Goal: Transaction & Acquisition: Purchase product/service

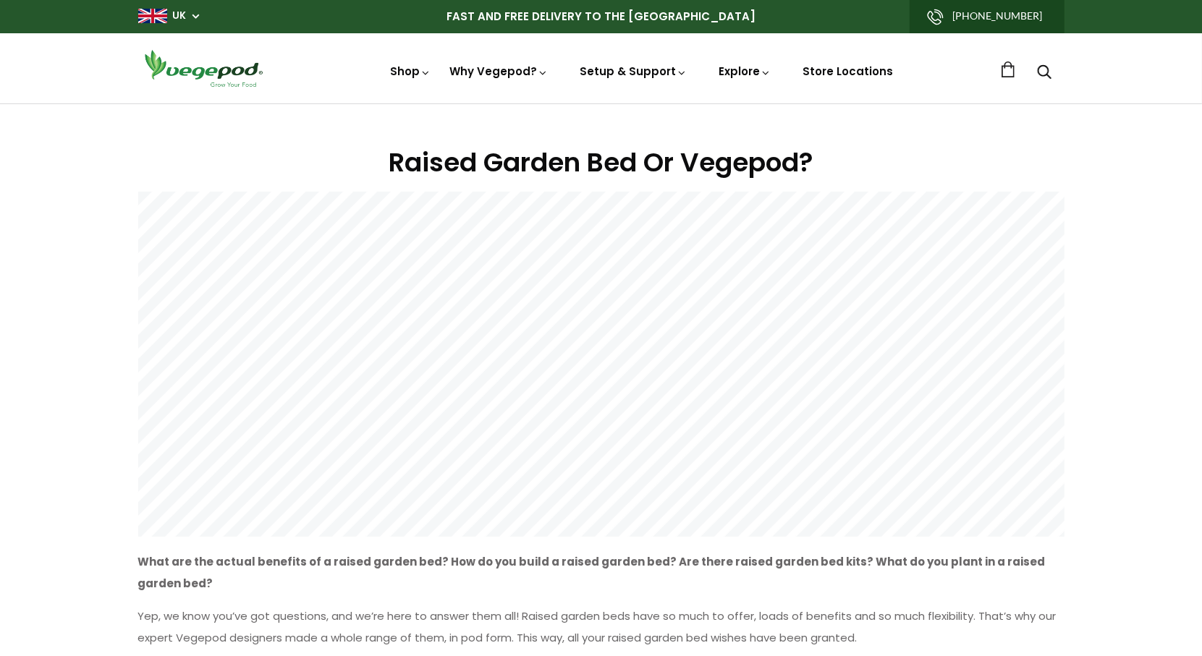
click at [184, 16] on link "UK" at bounding box center [180, 16] width 14 height 14
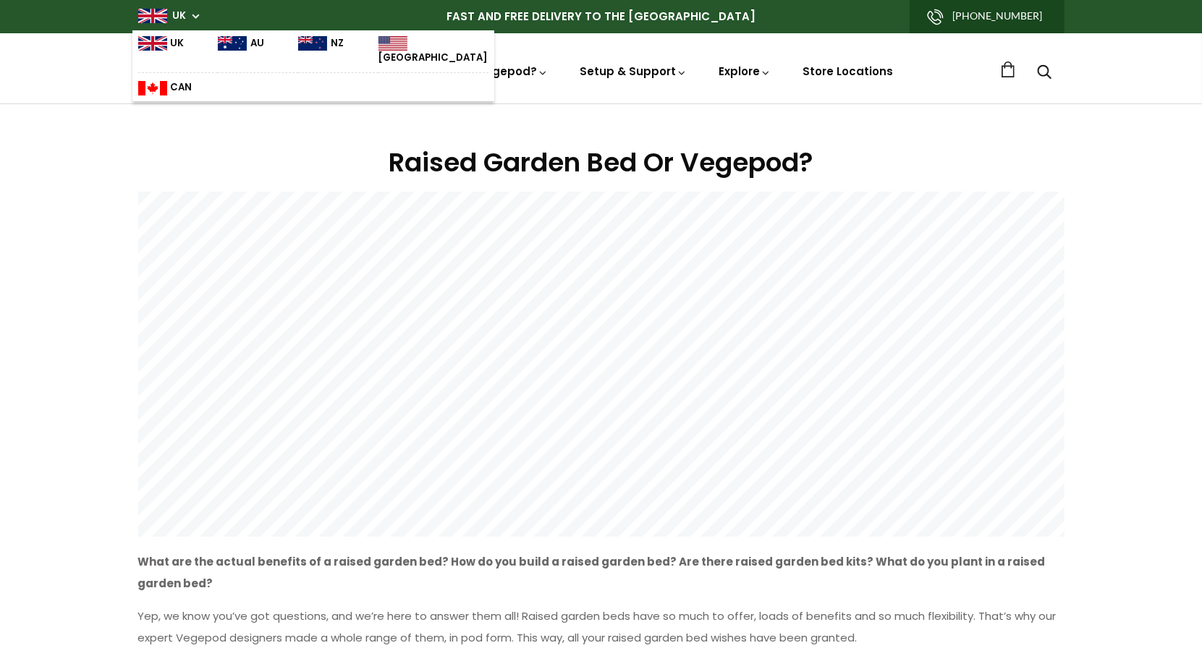
click at [184, 16] on link "UK" at bounding box center [180, 16] width 14 height 14
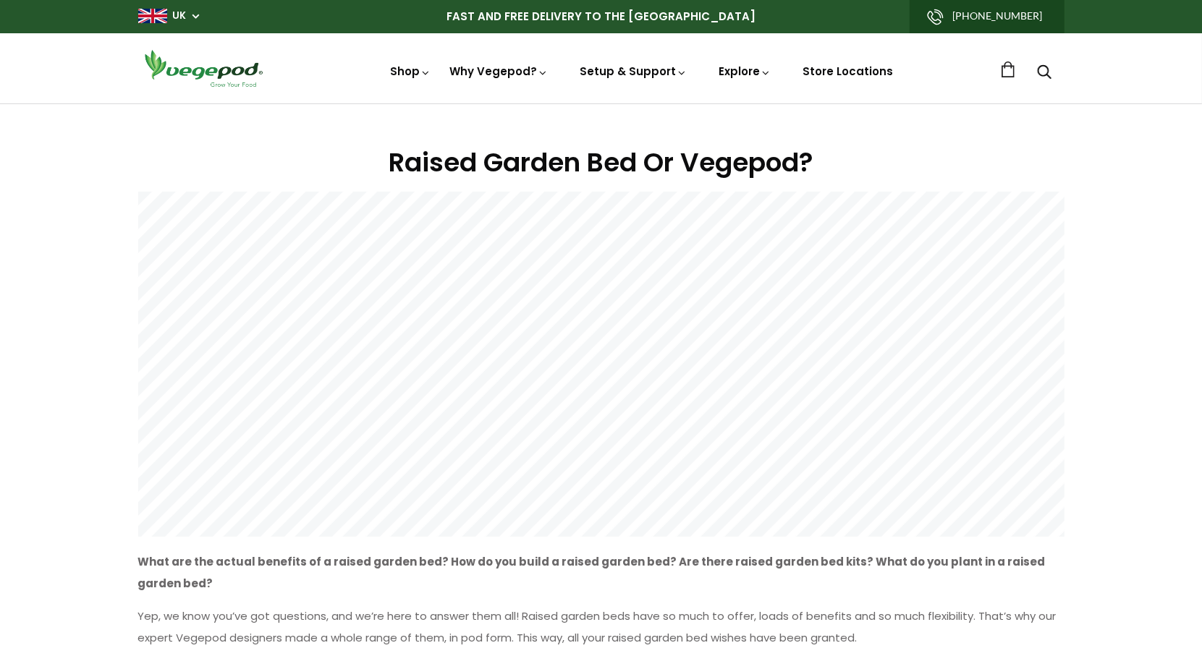
click at [184, 16] on link "UK" at bounding box center [180, 16] width 14 height 14
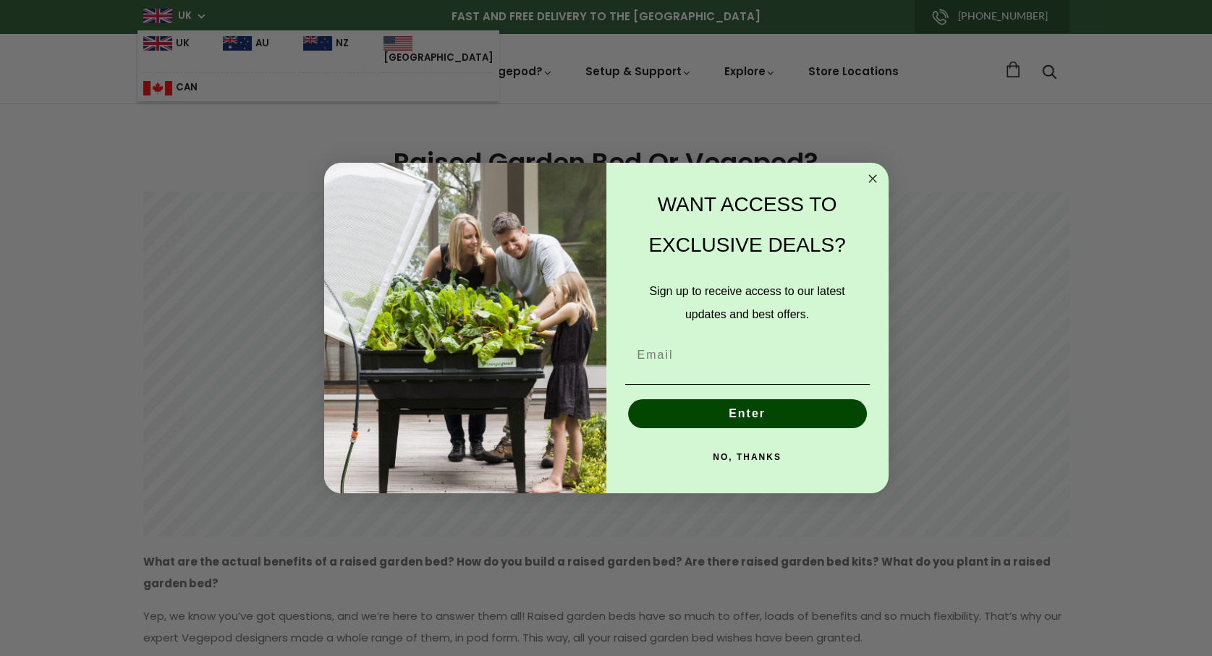
click at [874, 179] on circle "Close dialog" at bounding box center [872, 179] width 17 height 17
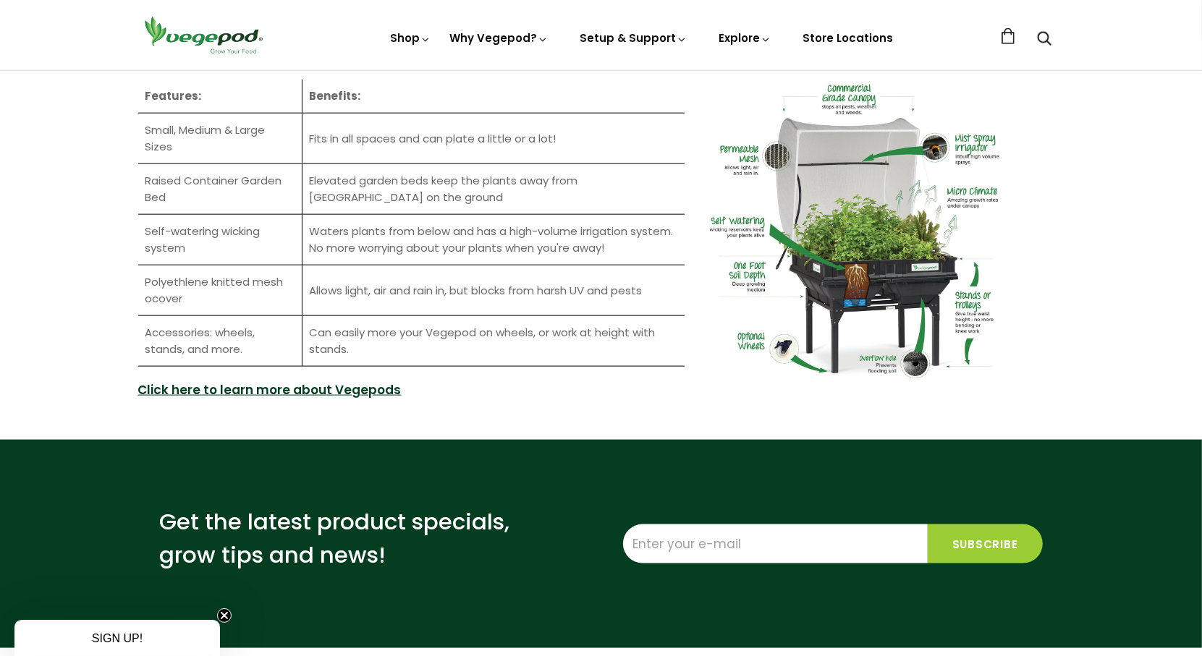
scroll to position [1545, 0]
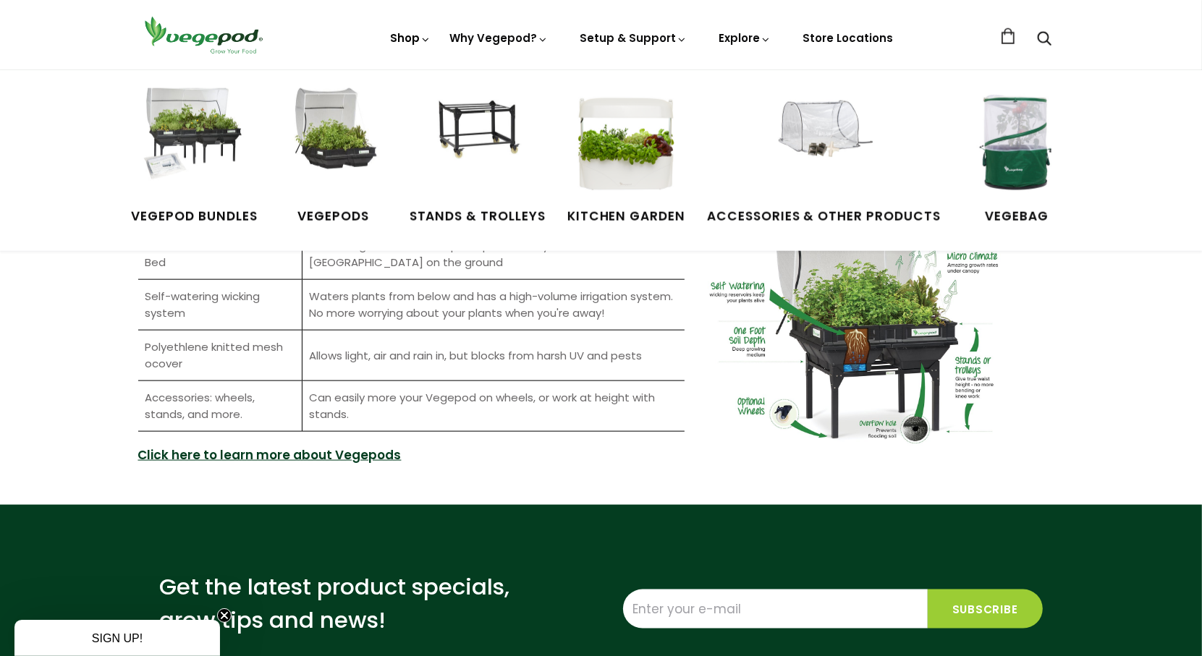
click at [409, 38] on link "Shop" at bounding box center [411, 58] width 41 height 56
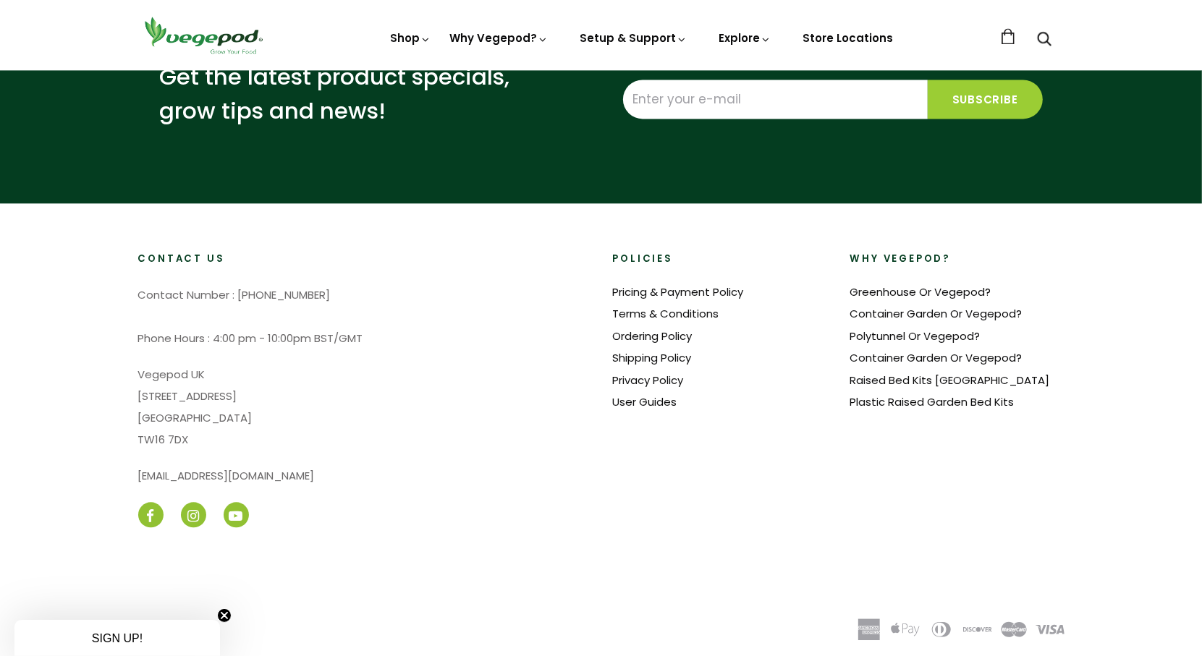
scroll to position [3115, 0]
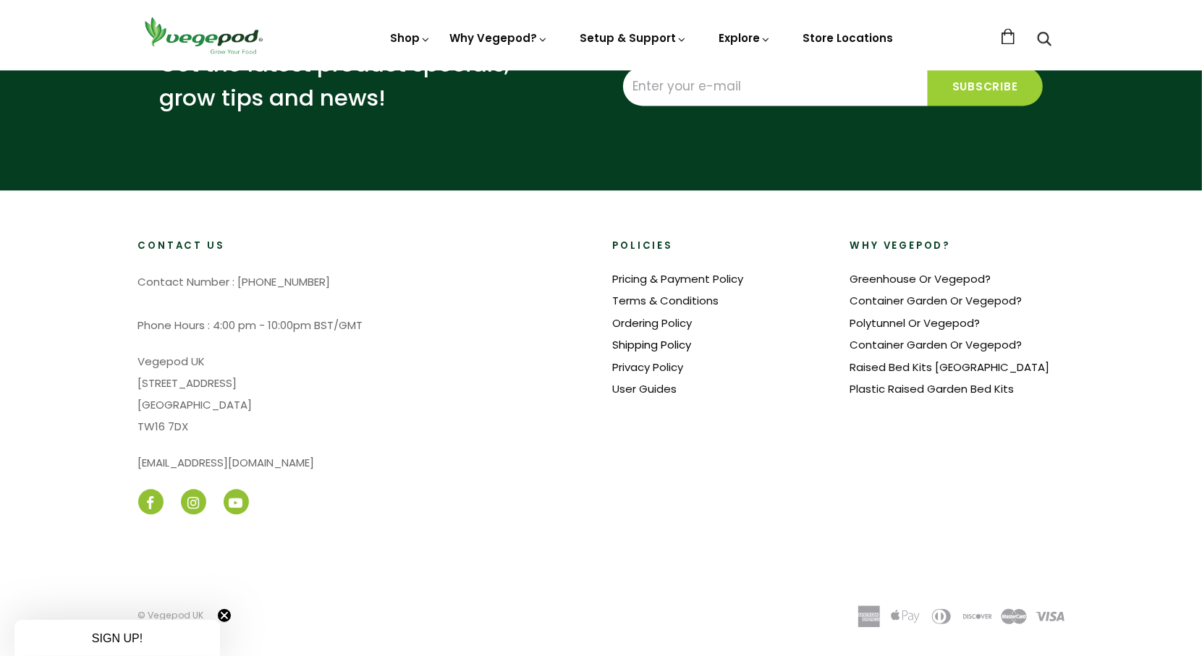
click at [640, 344] on link "Shipping Policy" at bounding box center [652, 344] width 79 height 15
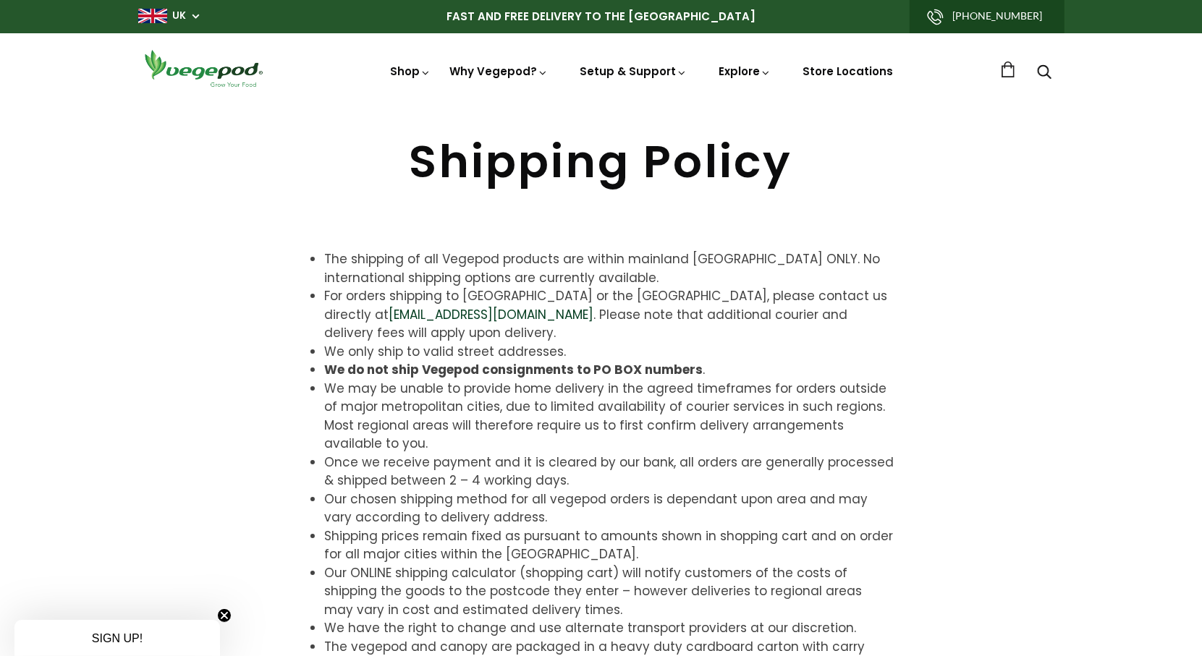
click at [184, 14] on link "UK" at bounding box center [180, 16] width 14 height 14
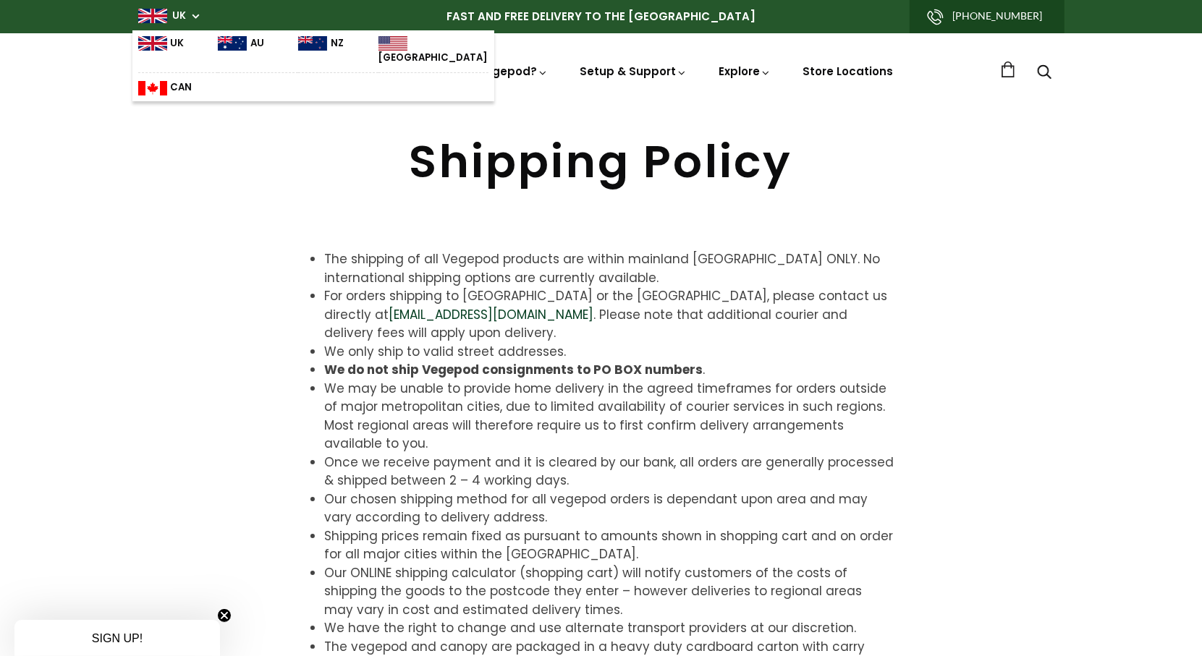
click at [386, 43] on link "[GEOGRAPHIC_DATA]" at bounding box center [433, 50] width 110 height 29
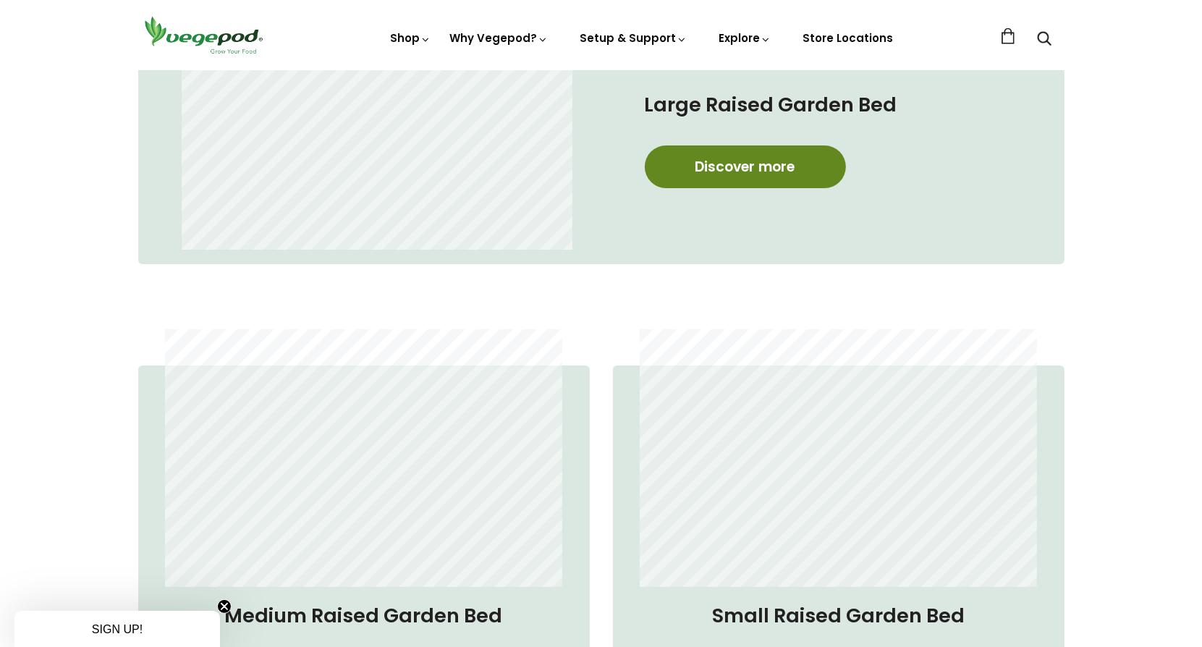
scroll to position [917, 0]
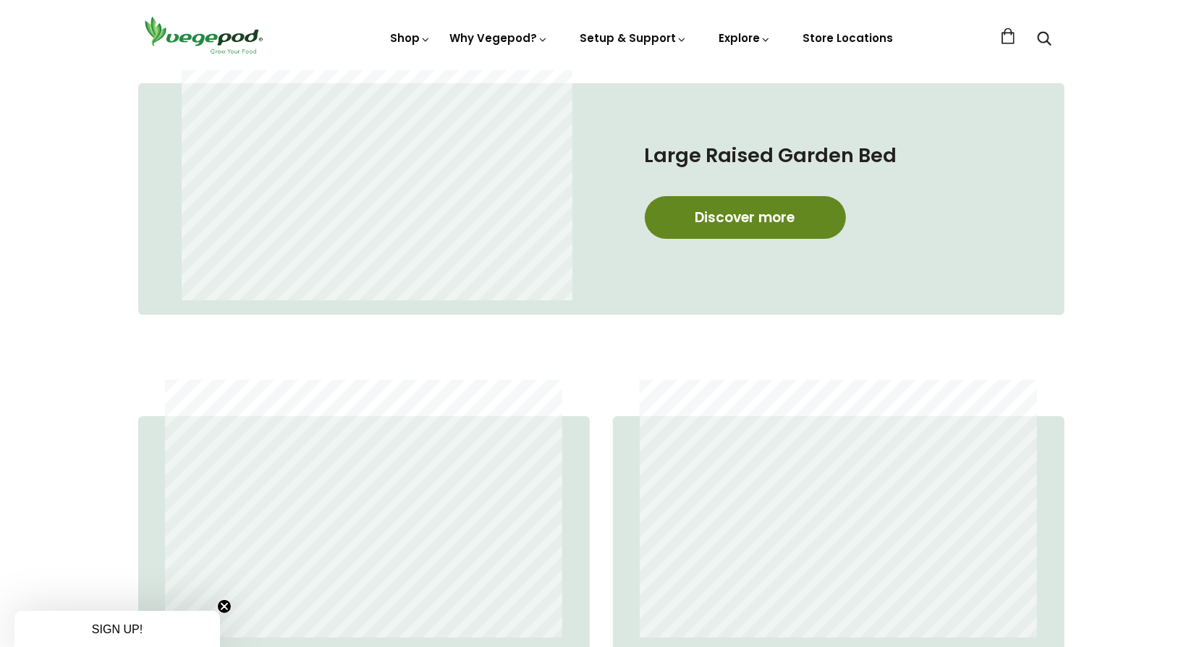
click at [719, 218] on link "Discover more" at bounding box center [745, 217] width 201 height 43
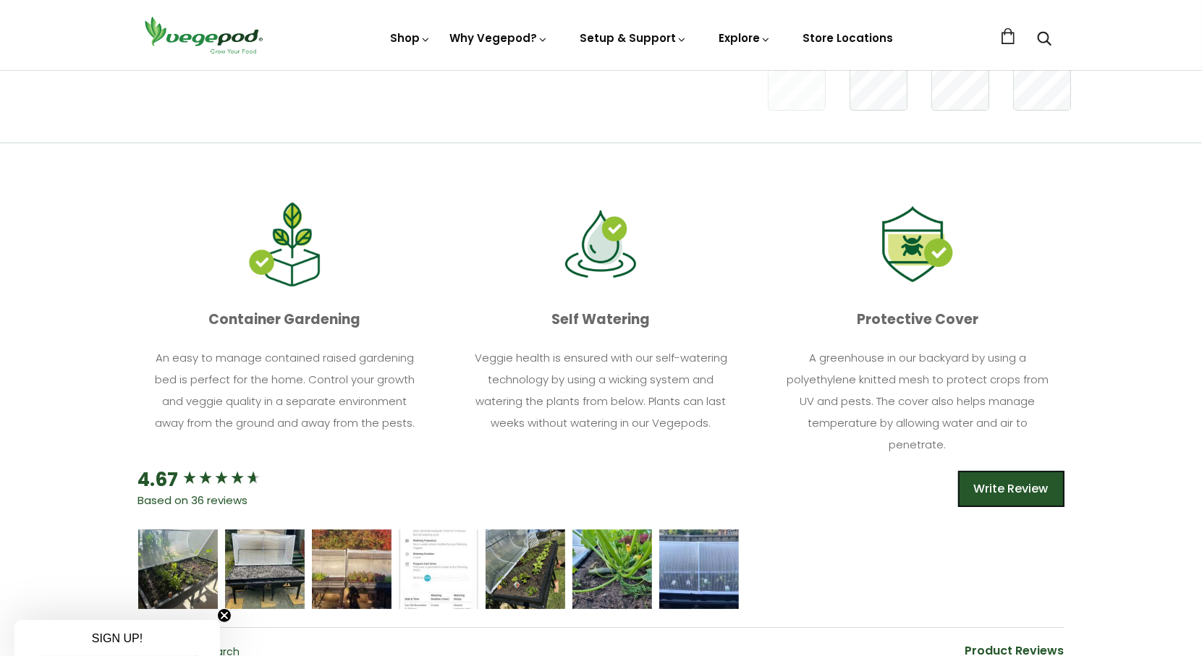
scroll to position [655, 0]
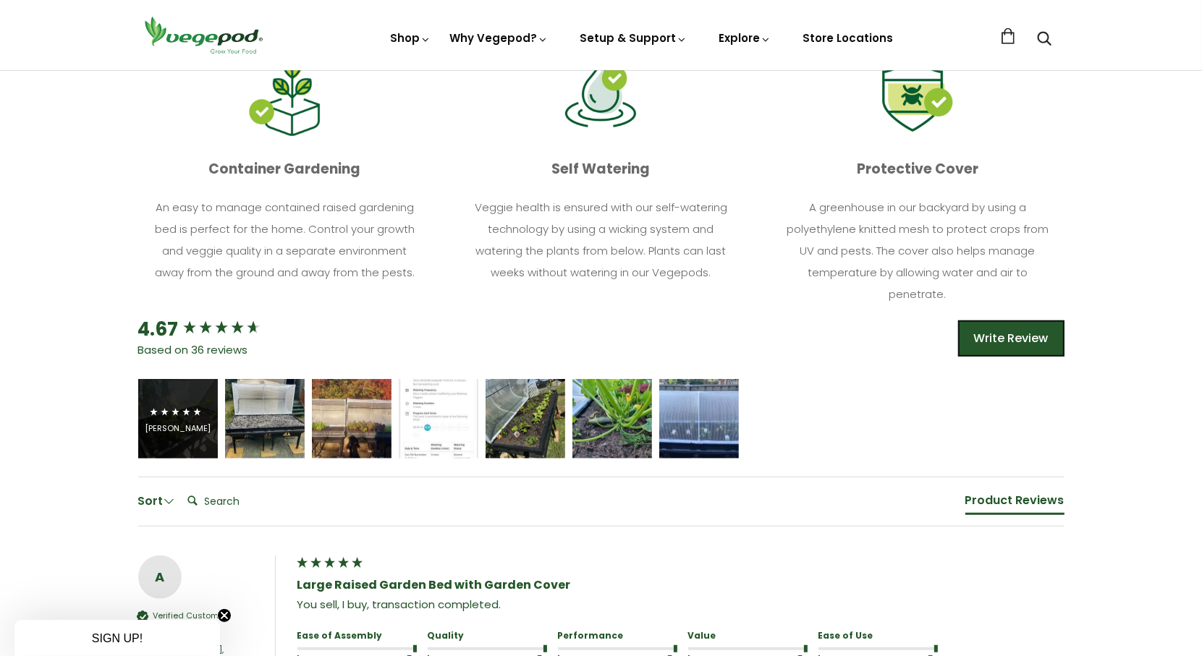
click at [203, 435] on div "[PERSON_NAME]" at bounding box center [178, 419] width 80 height 80
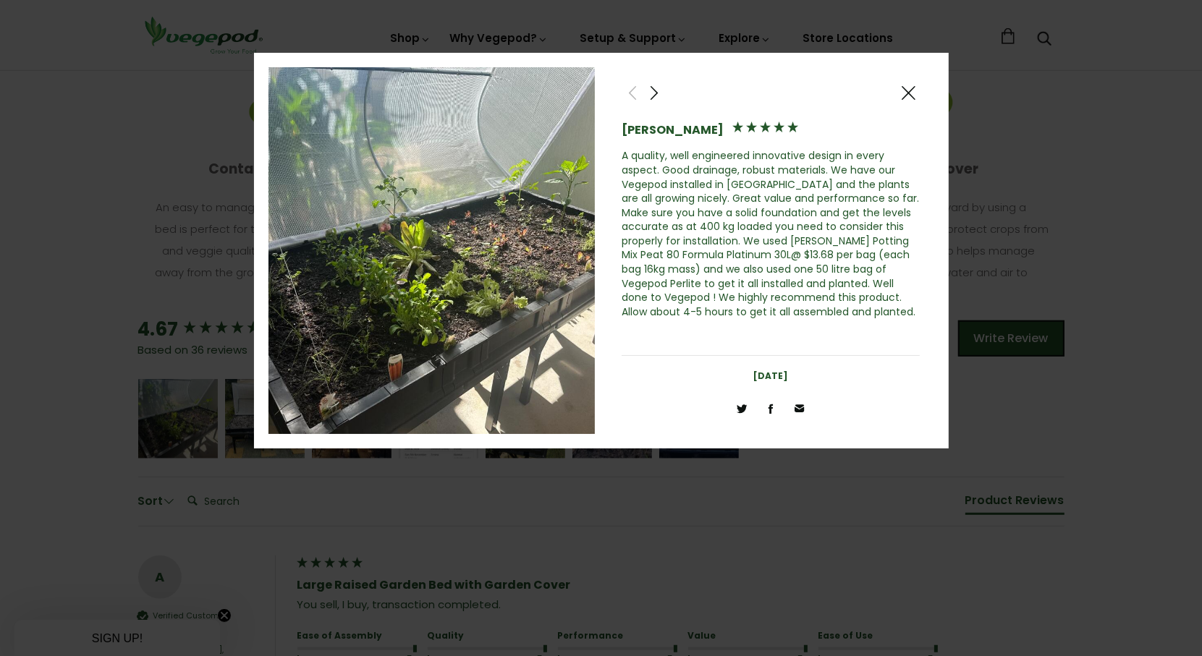
click at [574, 263] on img at bounding box center [431, 251] width 327 height 368
click at [907, 87] on span at bounding box center [908, 93] width 17 height 18
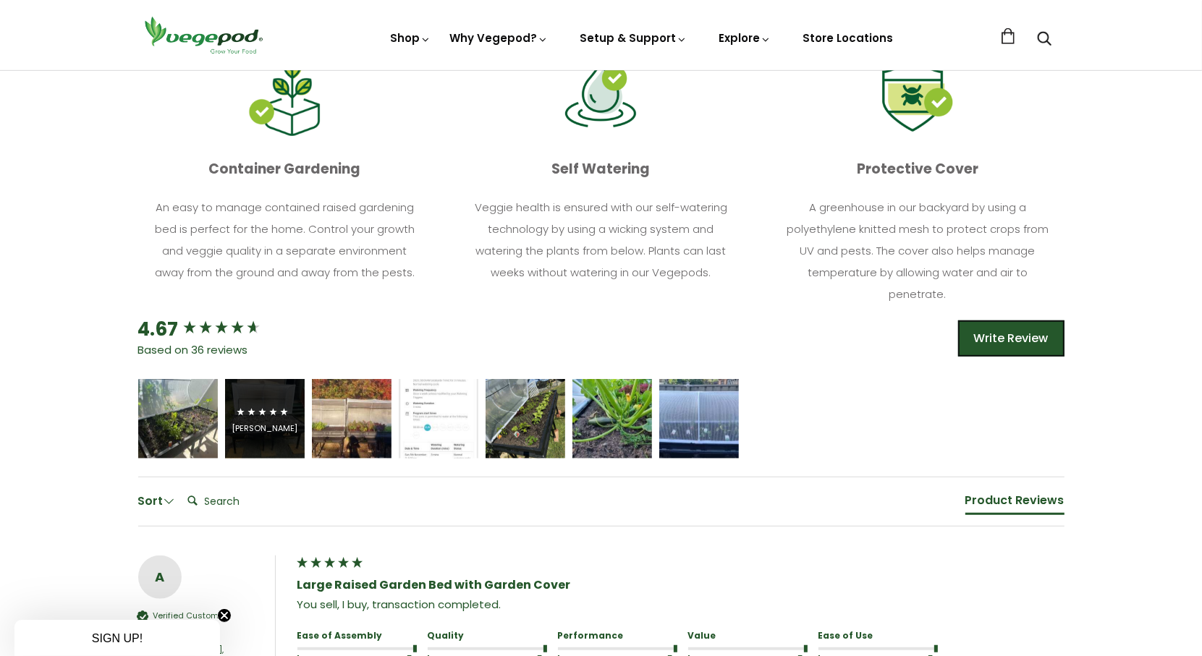
click at [255, 439] on div "Jörgen van Eck" at bounding box center [265, 419] width 80 height 80
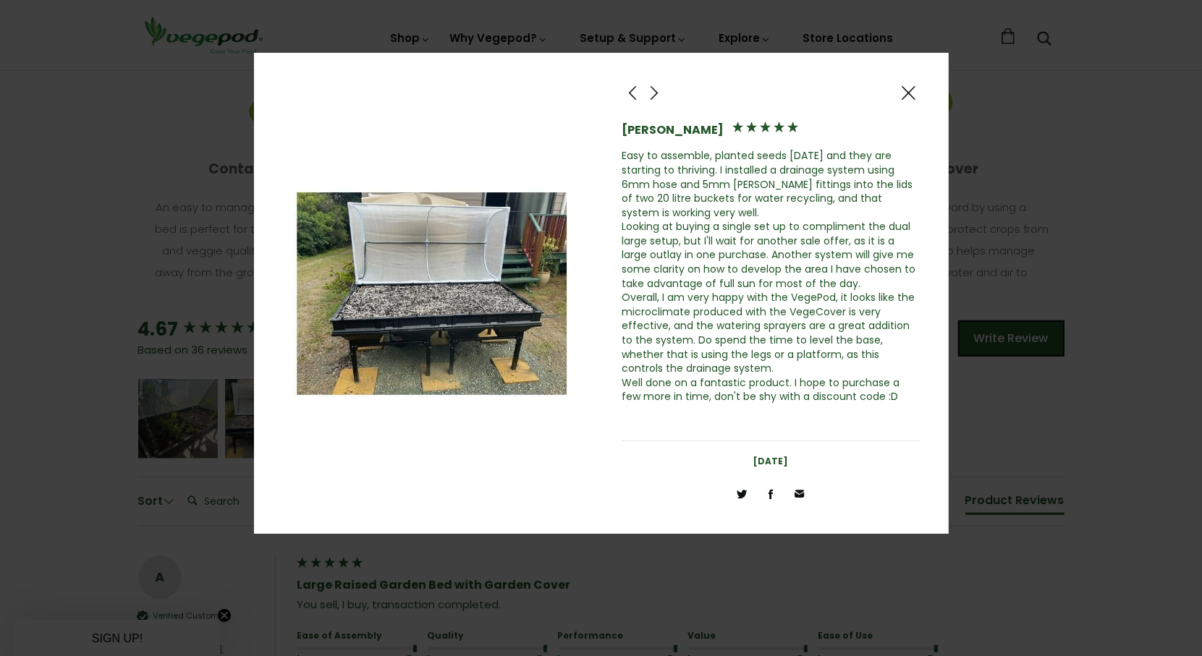
click at [909, 88] on span at bounding box center [908, 93] width 17 height 18
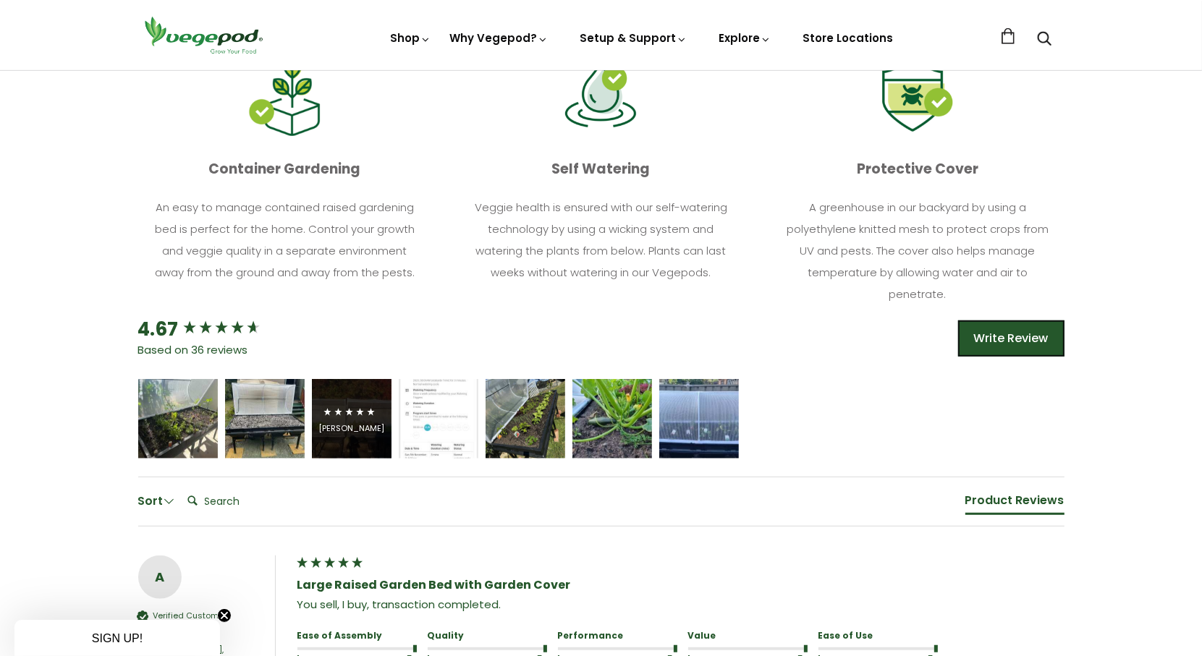
click at [370, 410] on icon "5 star rating" at bounding box center [371, 411] width 9 height 9
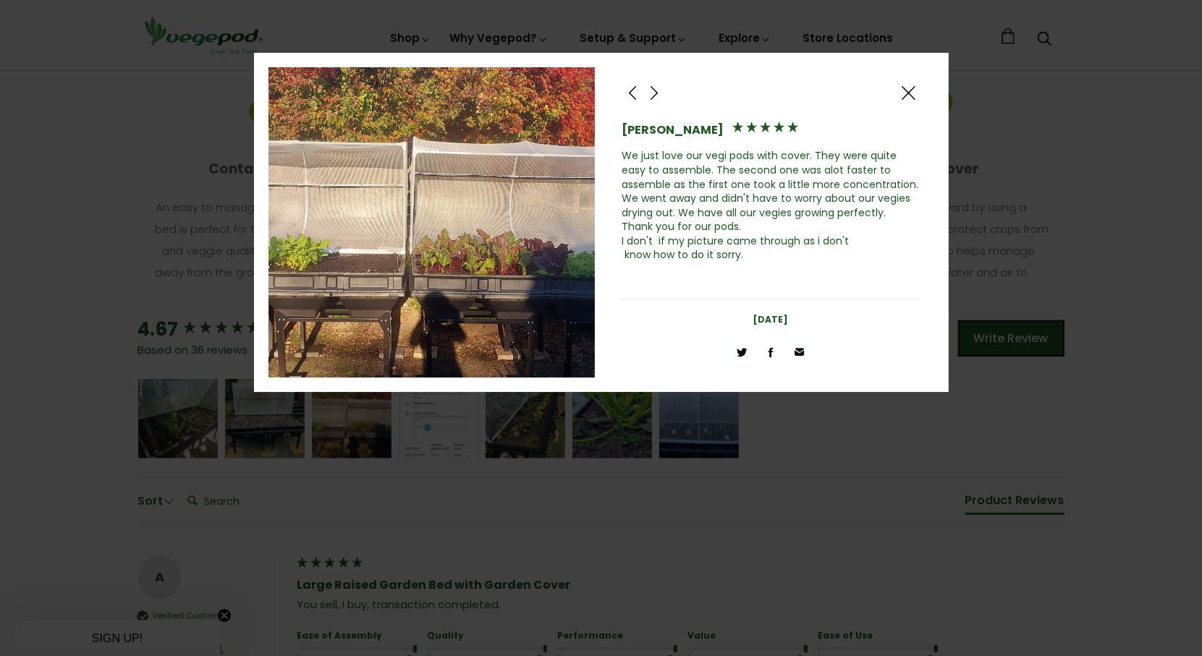
click at [911, 93] on span at bounding box center [908, 93] width 17 height 18
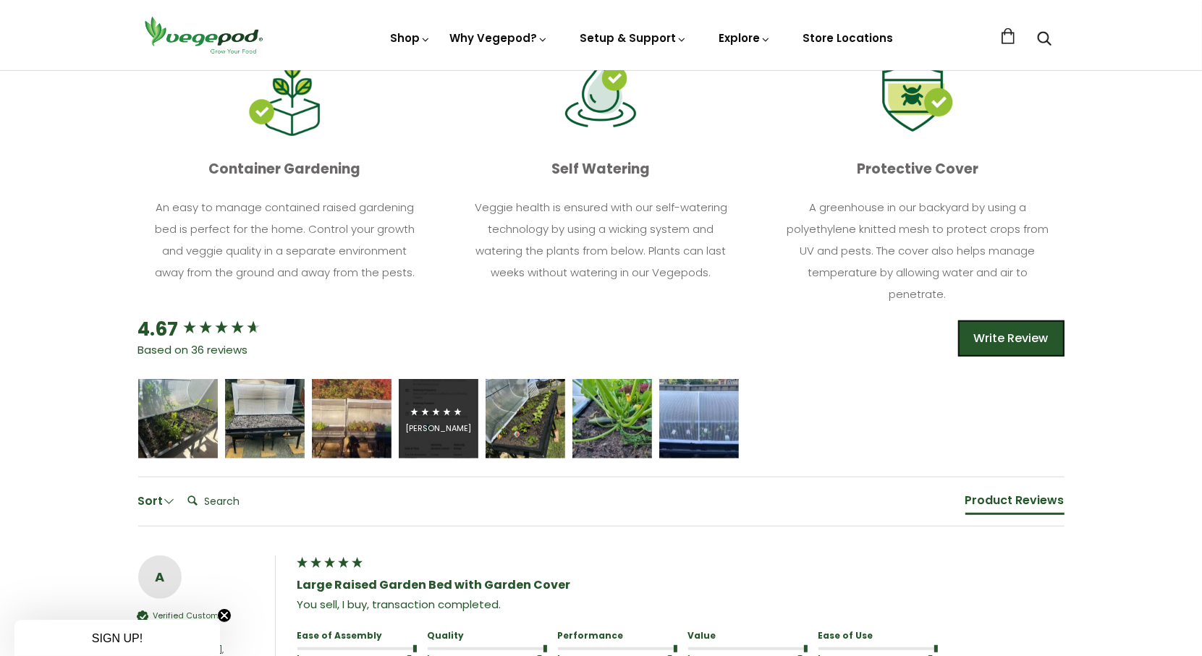
click at [432, 429] on div "John Trembath" at bounding box center [438, 428] width 66 height 11
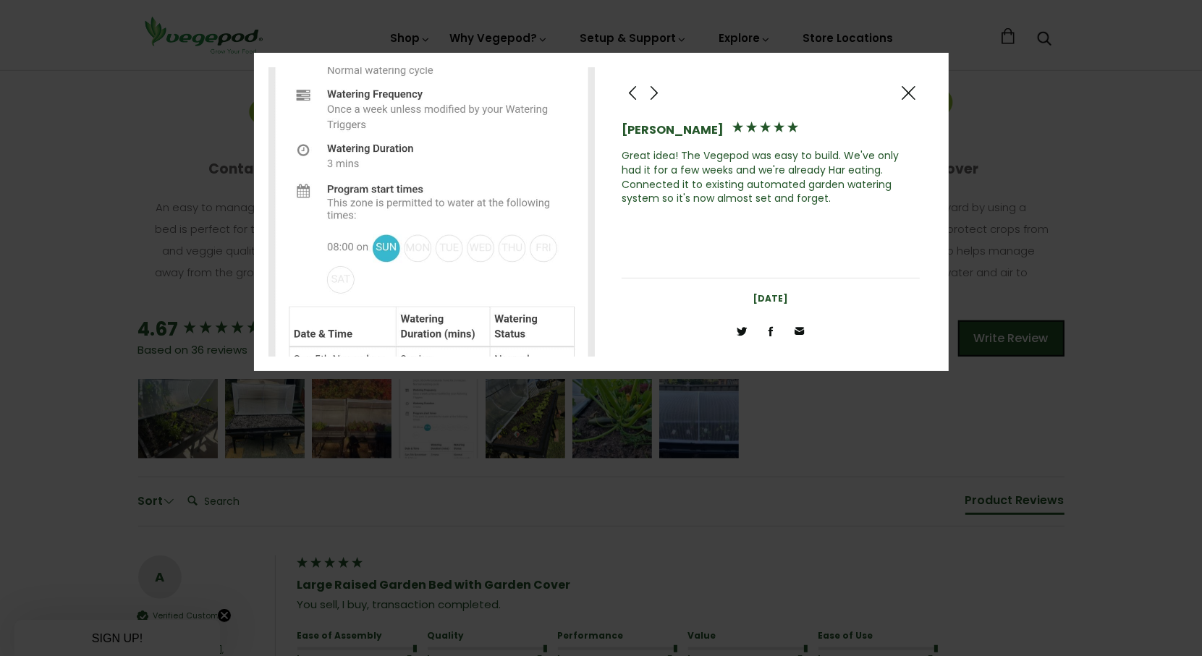
drag, startPoint x: 911, startPoint y: 92, endPoint x: 883, endPoint y: 122, distance: 40.4
click at [911, 92] on span at bounding box center [908, 93] width 17 height 18
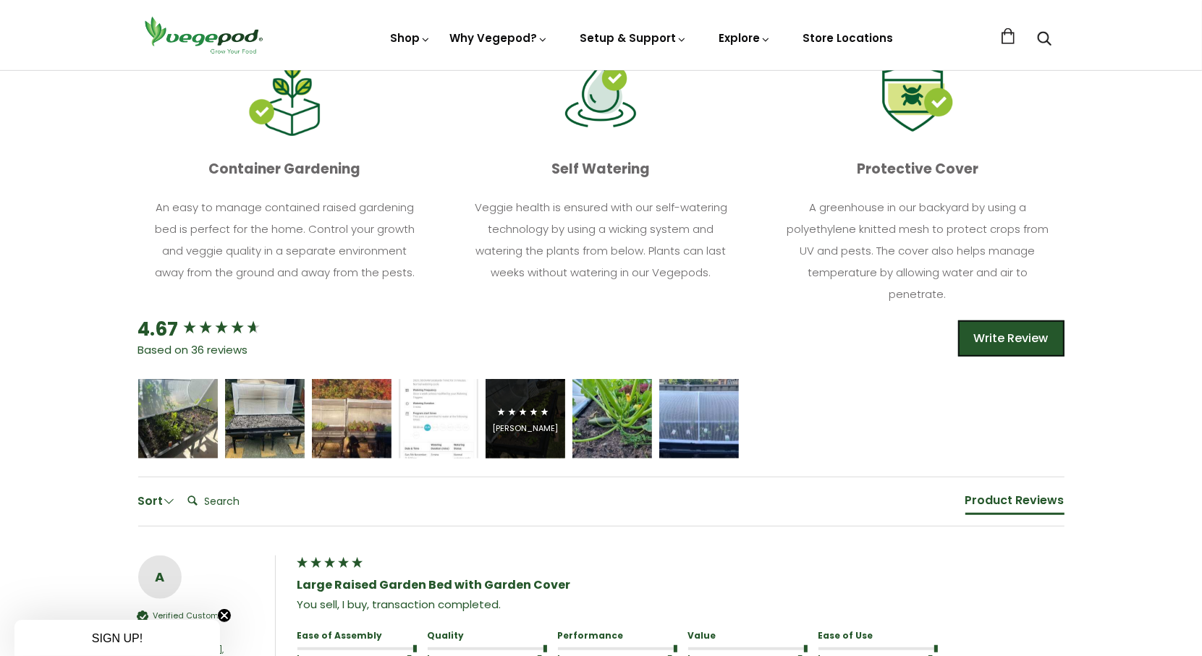
click at [514, 423] on div "David Harrison" at bounding box center [525, 428] width 66 height 11
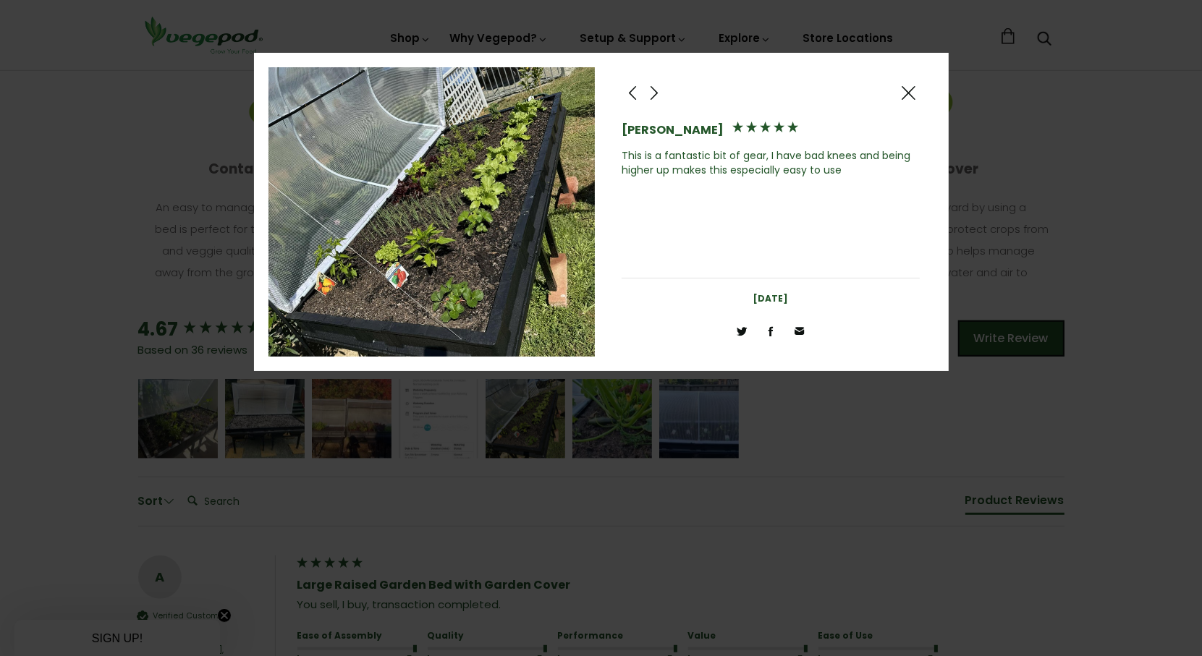
click at [912, 91] on span at bounding box center [908, 93] width 17 height 18
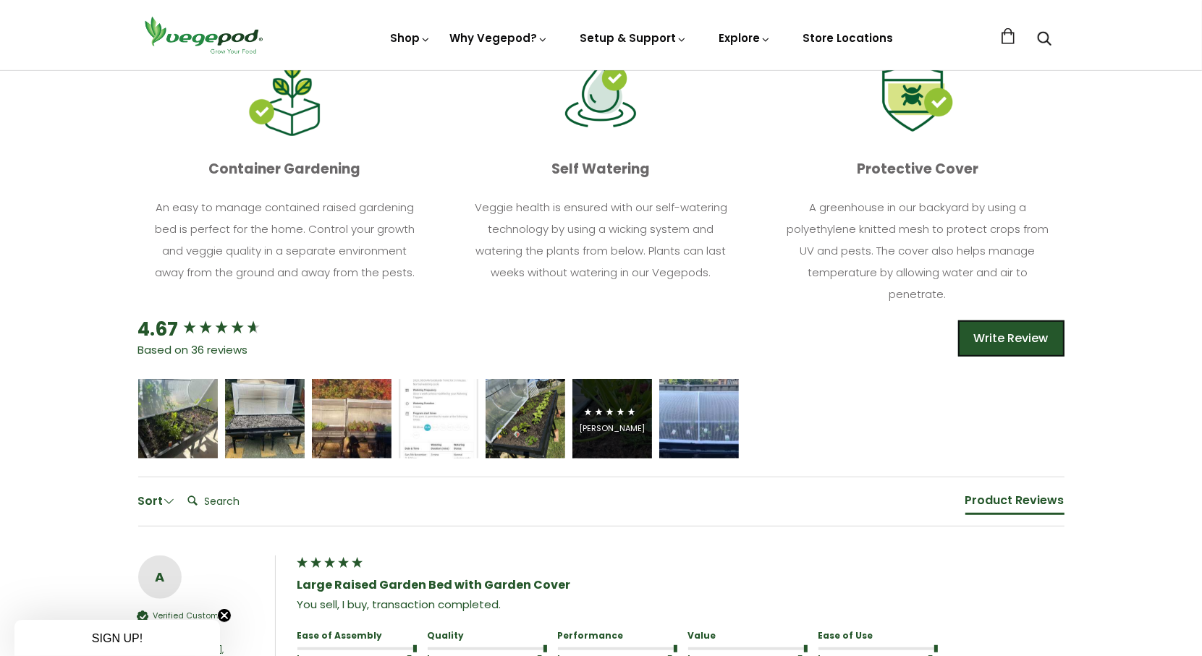
click at [619, 418] on span "5 star rating" at bounding box center [610, 412] width 54 height 17
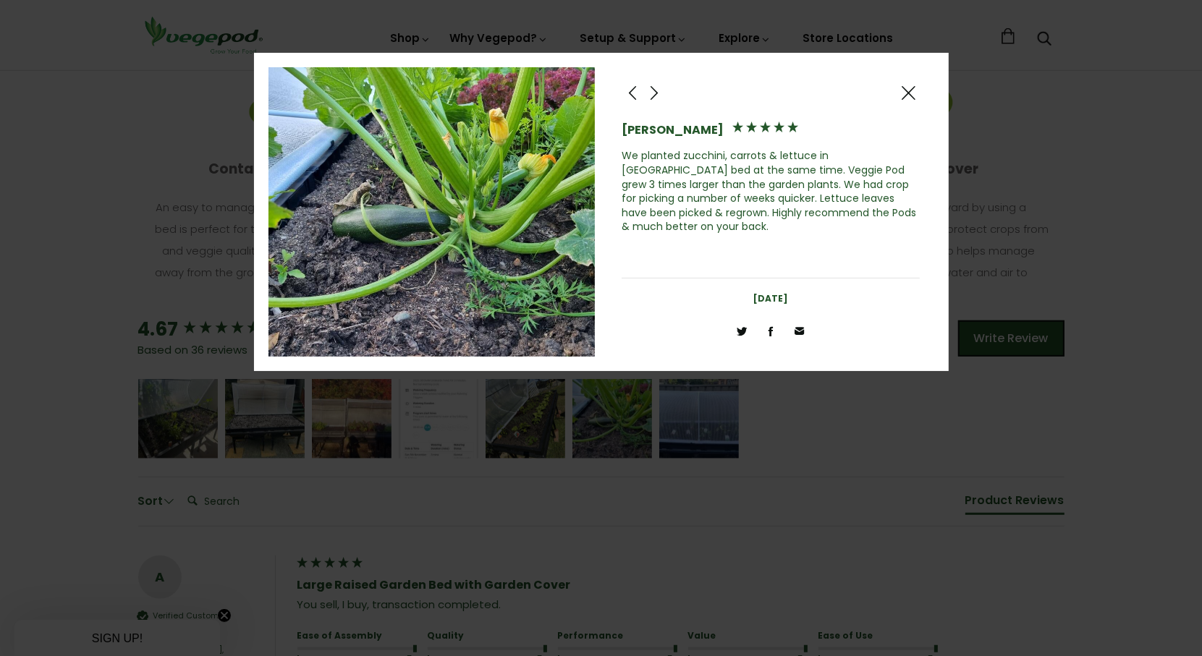
click at [904, 91] on span at bounding box center [908, 93] width 17 height 18
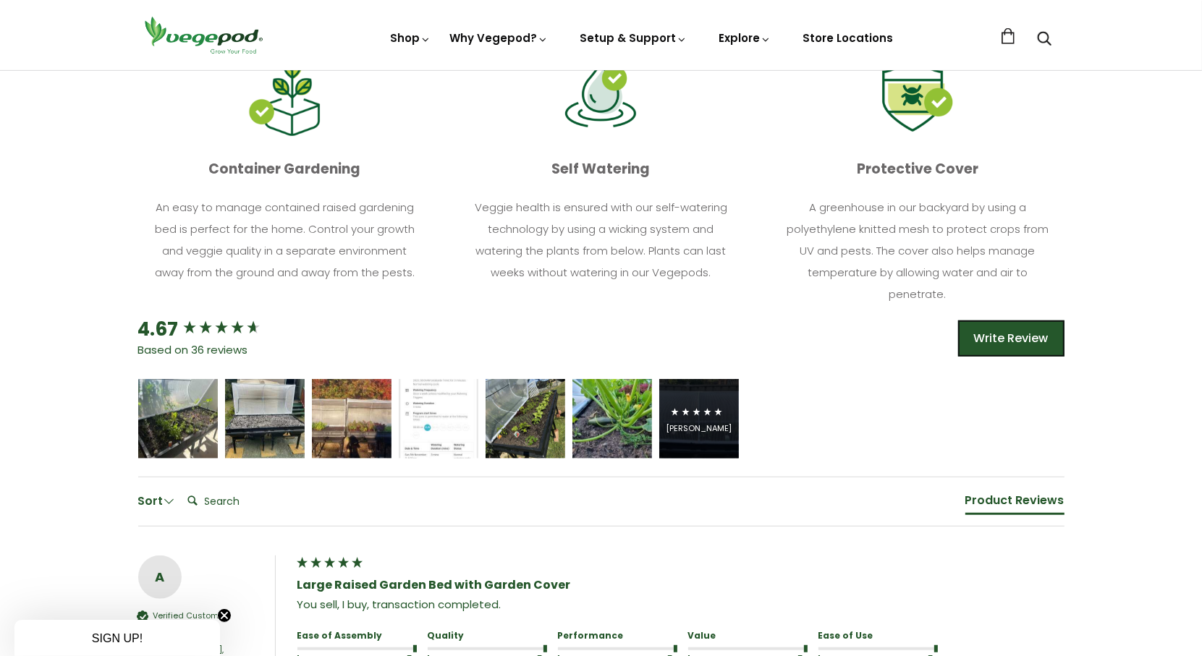
click at [711, 420] on div "James Cullen" at bounding box center [699, 419] width 66 height 30
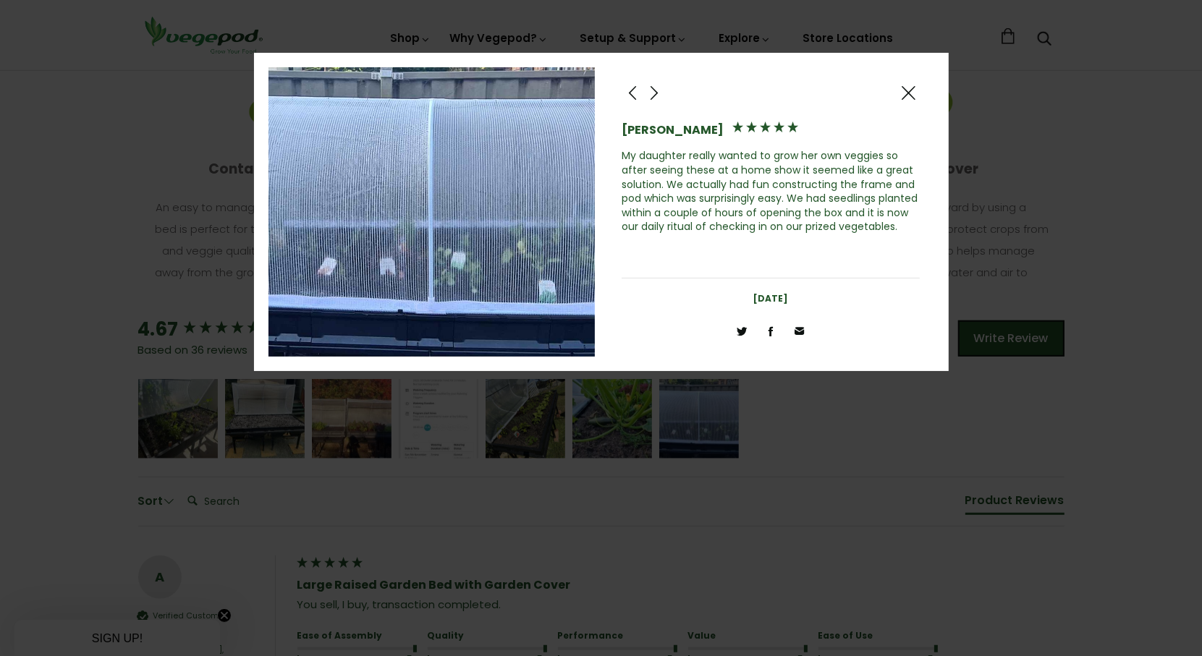
click at [908, 92] on span at bounding box center [908, 93] width 17 height 18
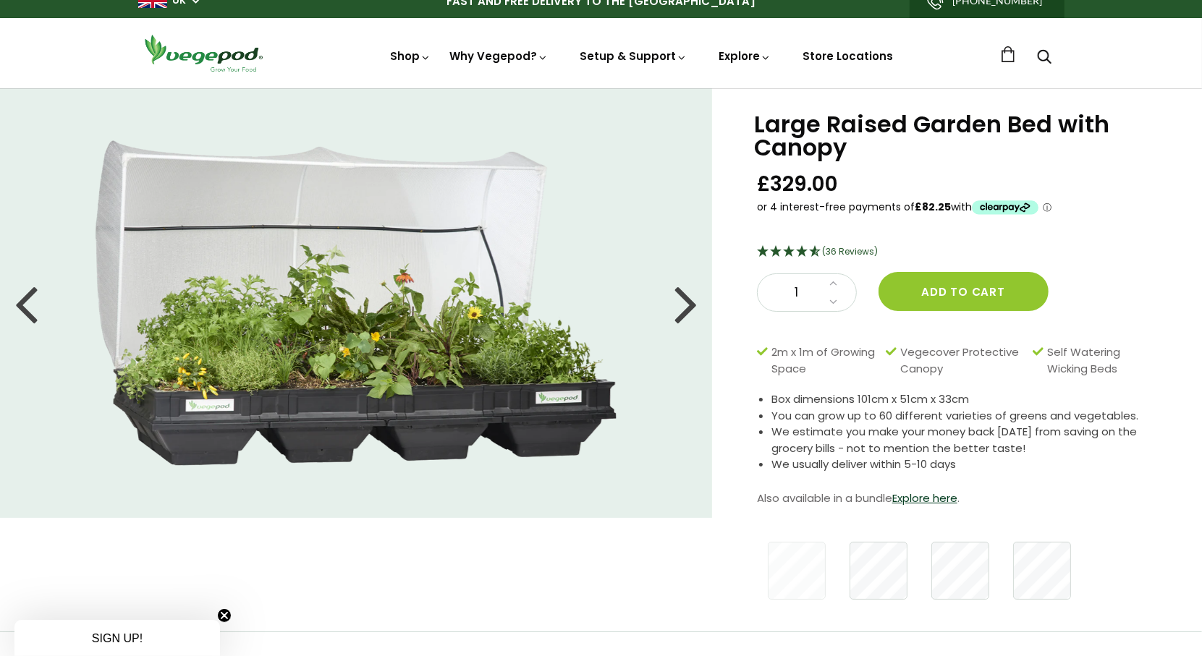
scroll to position [0, 0]
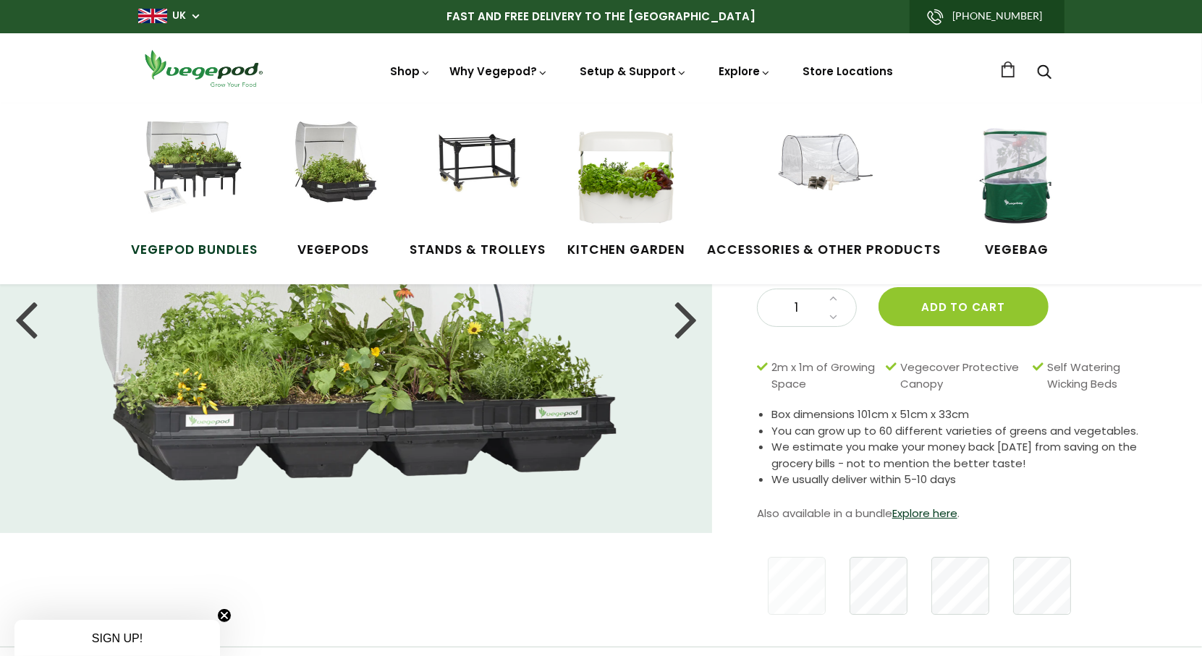
click at [208, 171] on img at bounding box center [194, 176] width 109 height 109
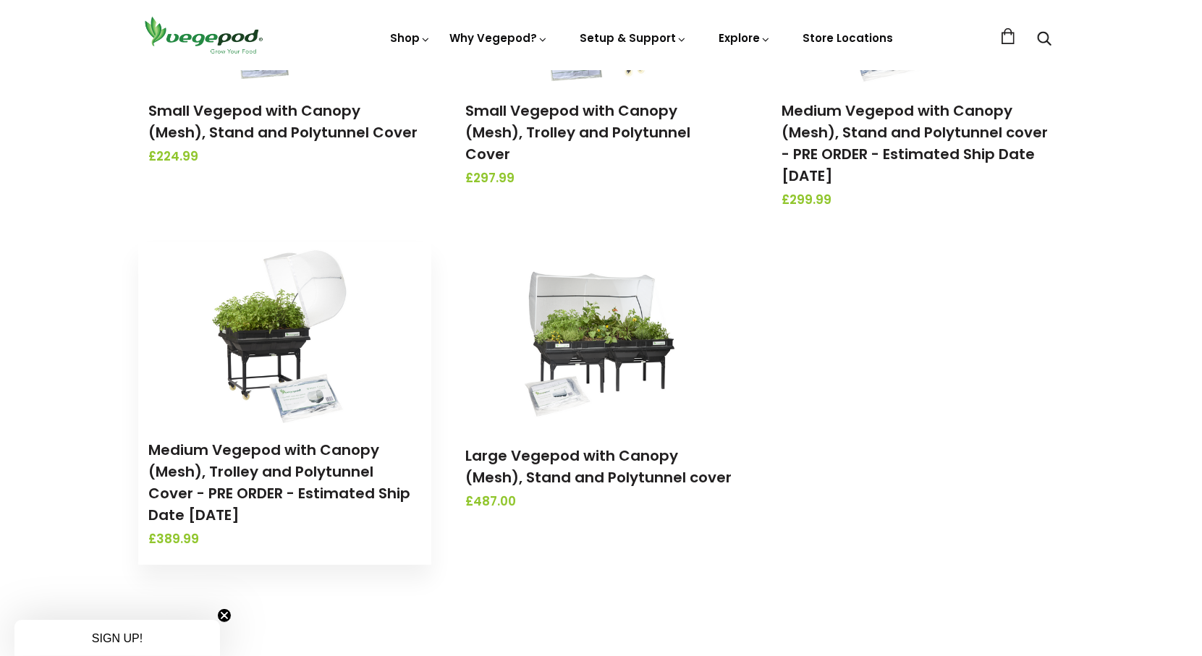
scroll to position [393, 0]
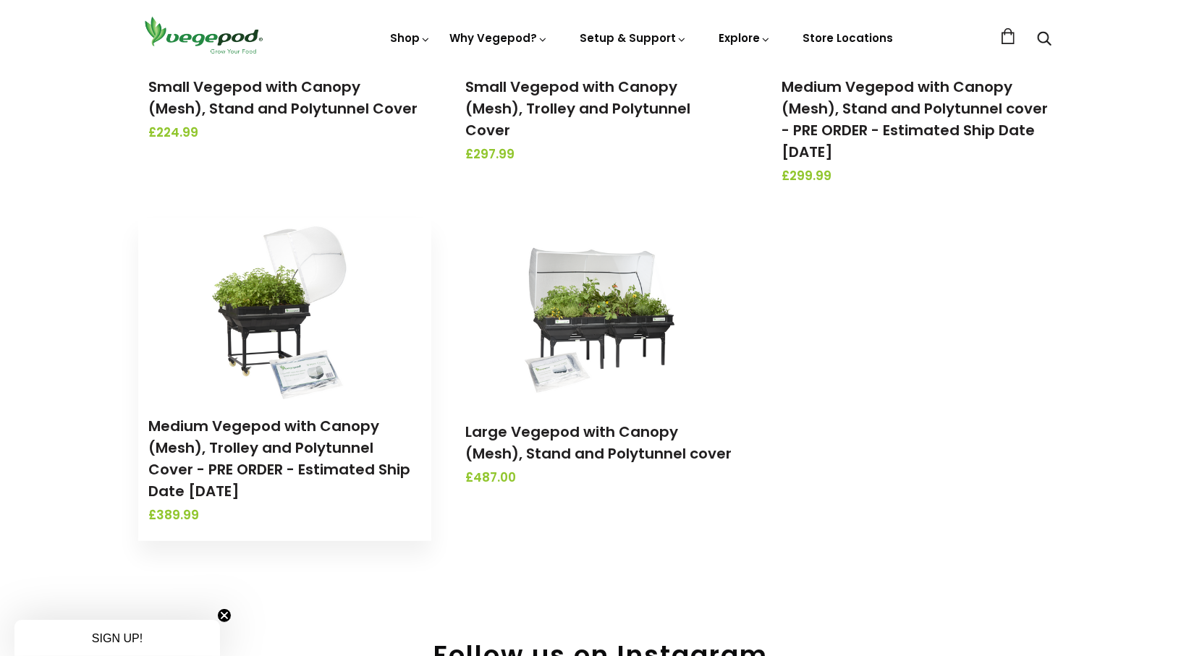
click at [278, 327] on img at bounding box center [284, 308] width 152 height 181
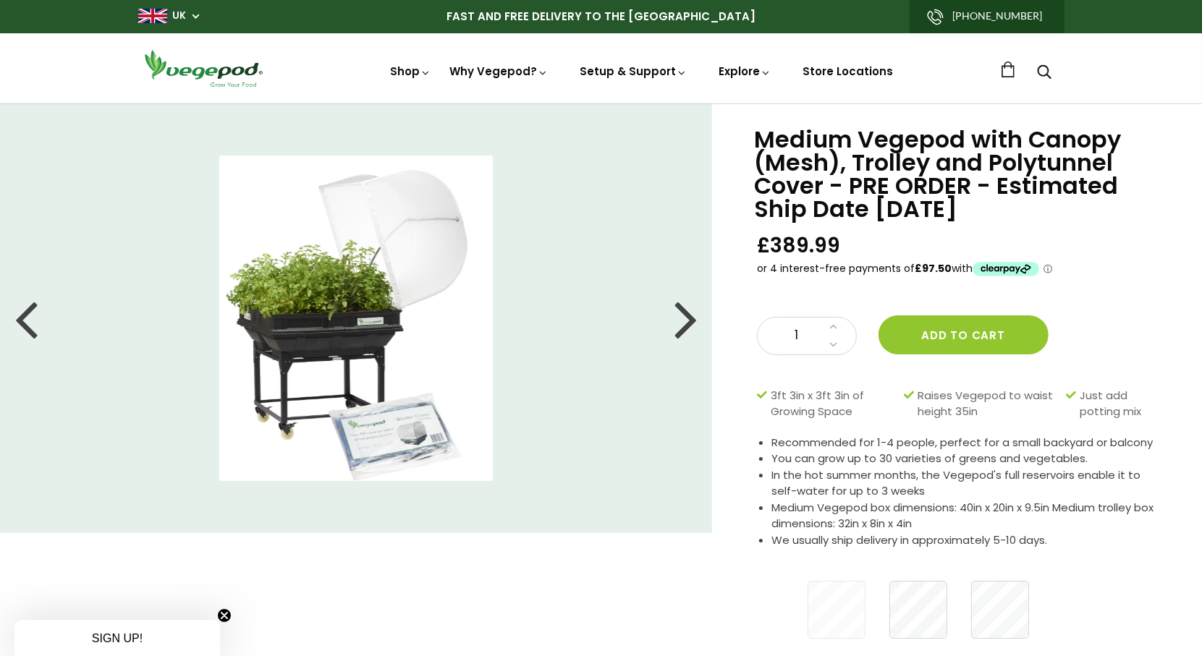
click at [680, 324] on div at bounding box center [685, 318] width 23 height 65
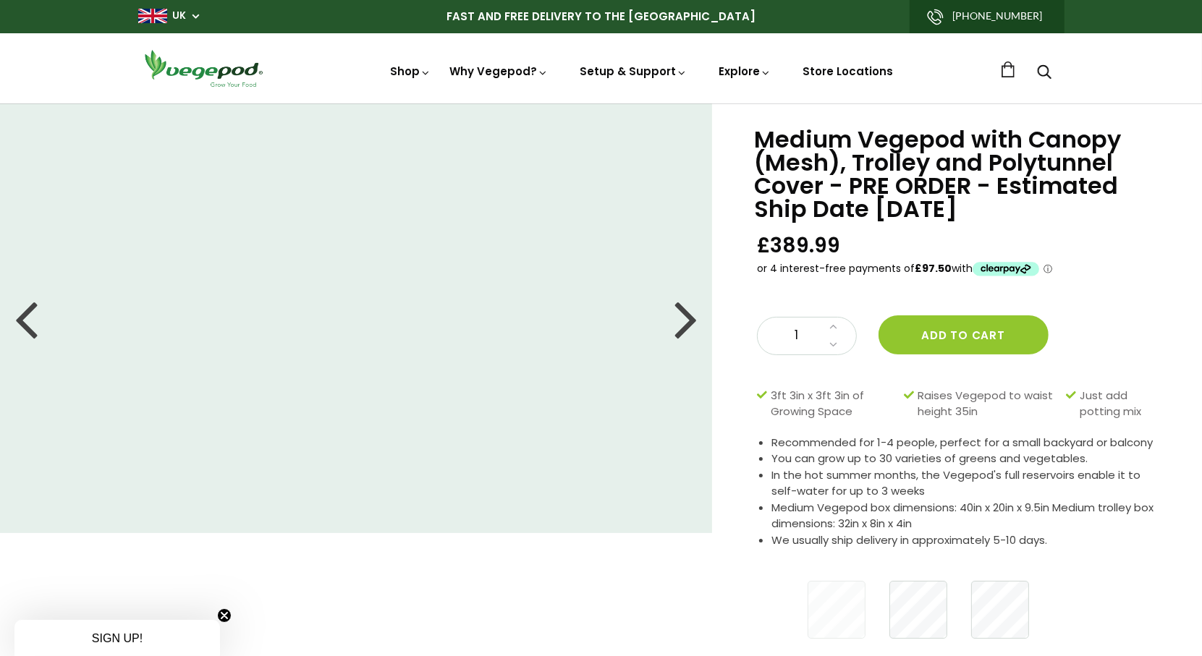
click at [680, 324] on div at bounding box center [685, 318] width 23 height 65
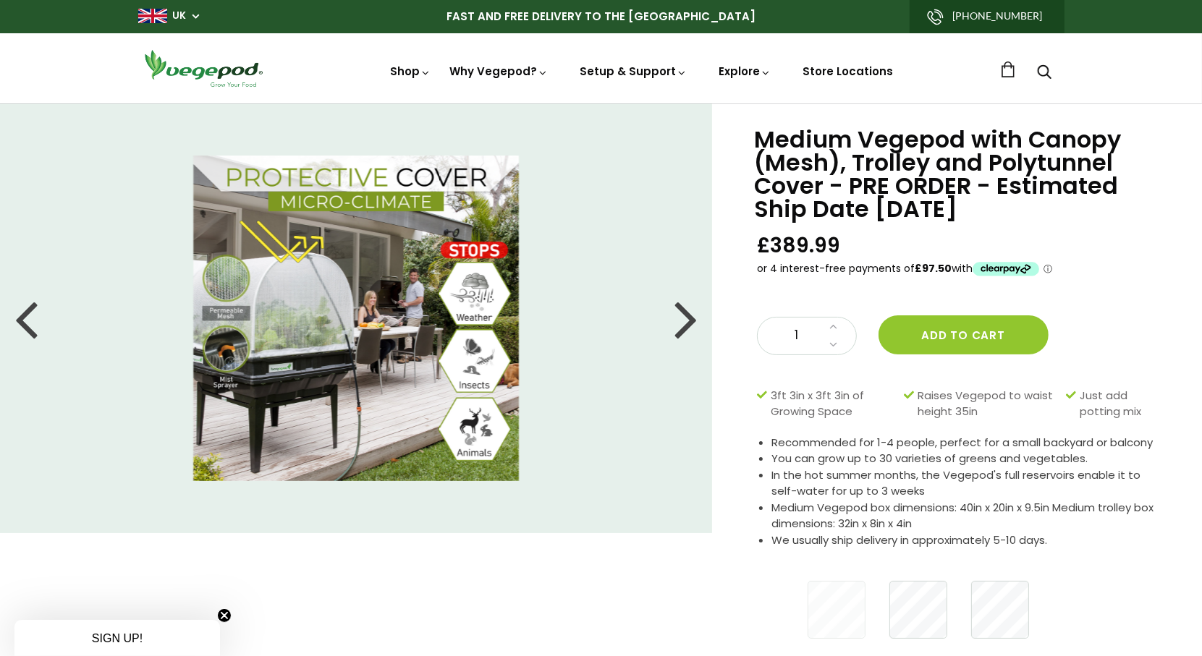
click at [680, 324] on div at bounding box center [685, 318] width 23 height 65
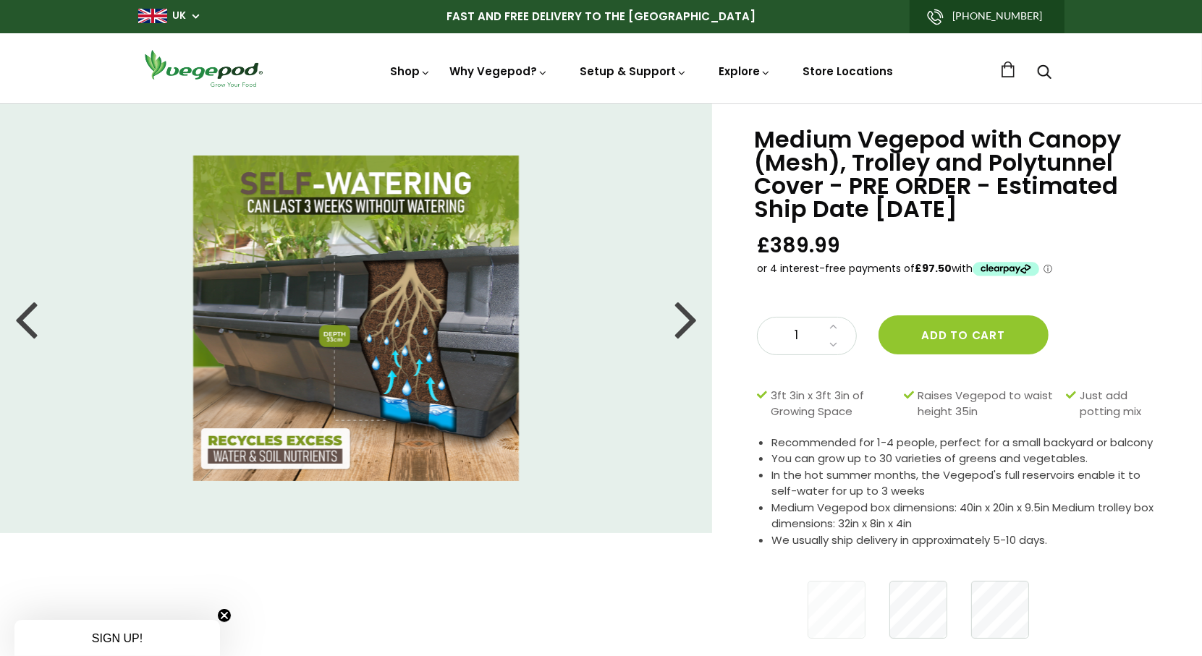
click at [680, 324] on div at bounding box center [685, 318] width 23 height 65
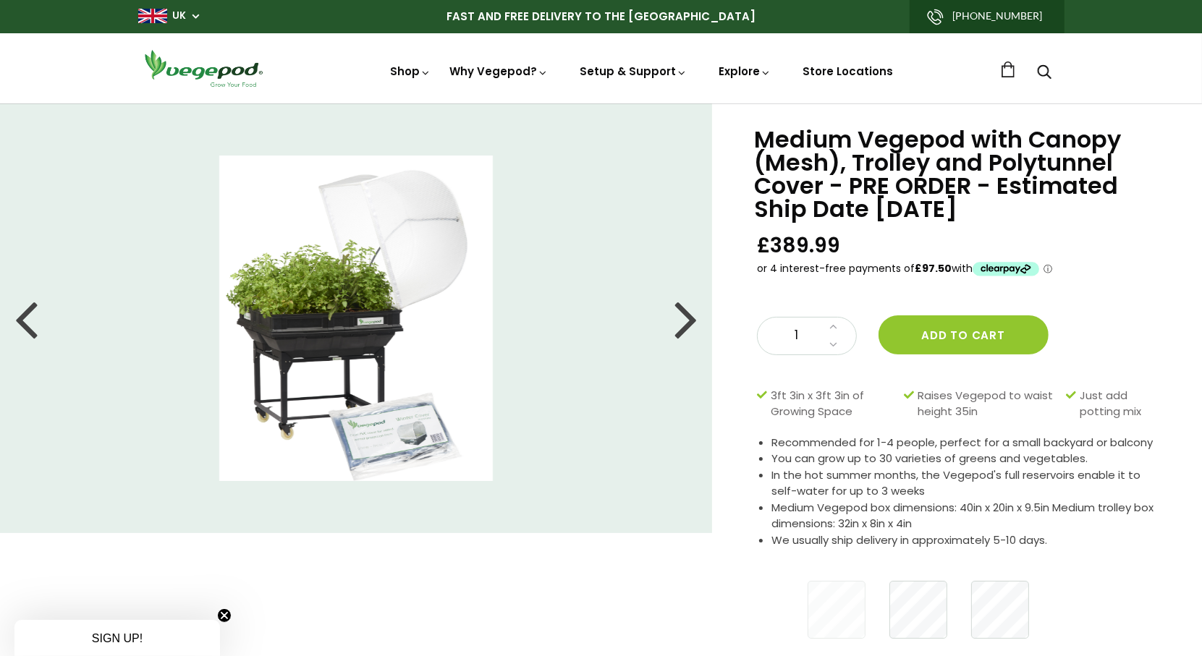
click at [680, 324] on div at bounding box center [685, 318] width 23 height 65
